Goal: Task Accomplishment & Management: Complete application form

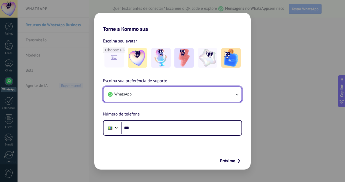
click at [185, 96] on button "WhatsApp" at bounding box center [173, 94] width 138 height 15
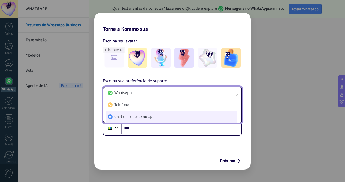
click at [129, 119] on span "Chat de suporte no app" at bounding box center [134, 116] width 40 height 5
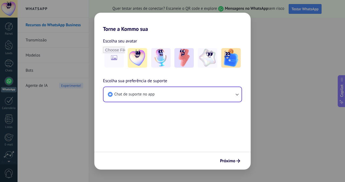
drag, startPoint x: 238, startPoint y: 161, endPoint x: 167, endPoint y: 95, distance: 96.6
click at [169, 96] on form "Escolha seu avatar Escolha sua preferência de suporte Chat de suporte no app Pr…" at bounding box center [172, 100] width 156 height 137
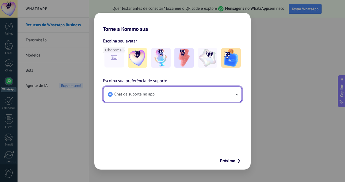
click at [165, 95] on button "Chat de suporte no app" at bounding box center [173, 94] width 138 height 15
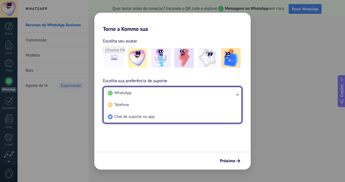
drag, startPoint x: 130, startPoint y: 104, endPoint x: 116, endPoint y: 99, distance: 15.0
click at [115, 99] on li "Telefone" at bounding box center [172, 105] width 132 height 12
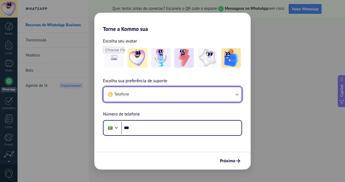
click at [129, 90] on button "Telefone" at bounding box center [173, 94] width 138 height 15
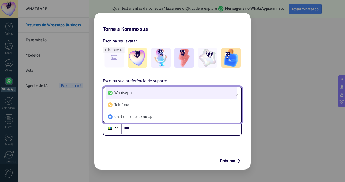
click at [122, 90] on span "WhatsApp" at bounding box center [122, 92] width 17 height 5
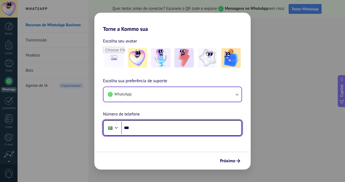
click at [141, 127] on input "***" at bounding box center [181, 127] width 120 height 12
click at [154, 129] on input "**********" at bounding box center [181, 127] width 120 height 12
type input "**********"
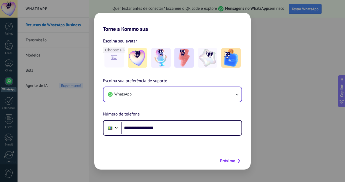
click at [234, 159] on span "Próximo" at bounding box center [227, 161] width 15 height 4
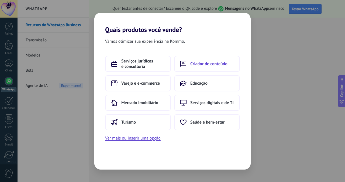
click at [199, 69] on button "Criador de conteúdo" at bounding box center [207, 64] width 66 height 16
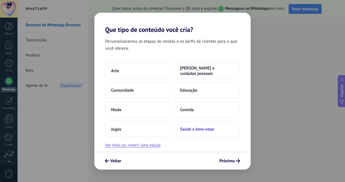
click at [198, 127] on span "Saúde e bem-estar" at bounding box center [197, 128] width 34 height 5
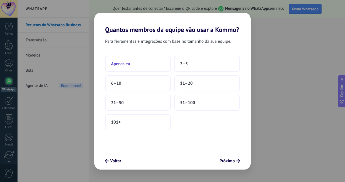
click at [123, 63] on span "Apenas eu" at bounding box center [120, 63] width 19 height 5
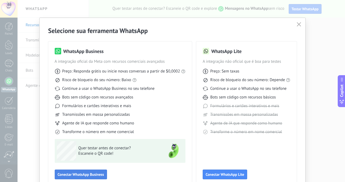
click at [91, 172] on span "Conectar WhatsApp Business" at bounding box center [81, 174] width 46 height 4
